Goal: Find specific page/section: Find specific page/section

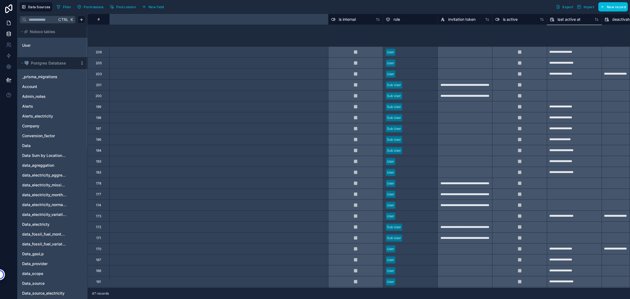
scroll to position [93, 306]
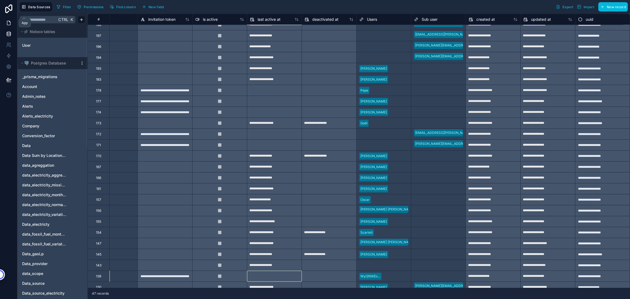
click at [11, 21] on icon at bounding box center [8, 22] width 5 height 5
